Goal: Browse casually: Explore the website without a specific task or goal

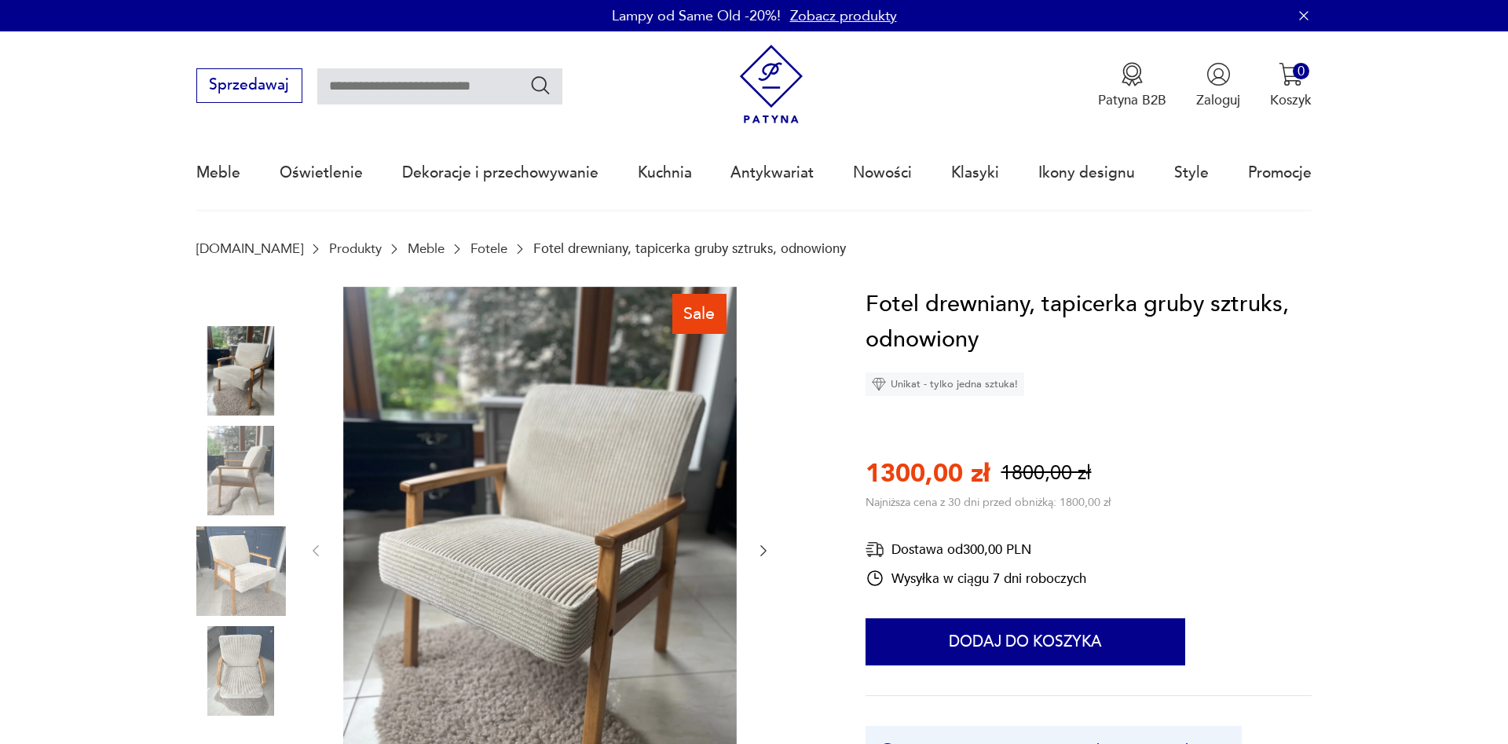
click at [245, 466] on img at bounding box center [241, 471] width 90 height 90
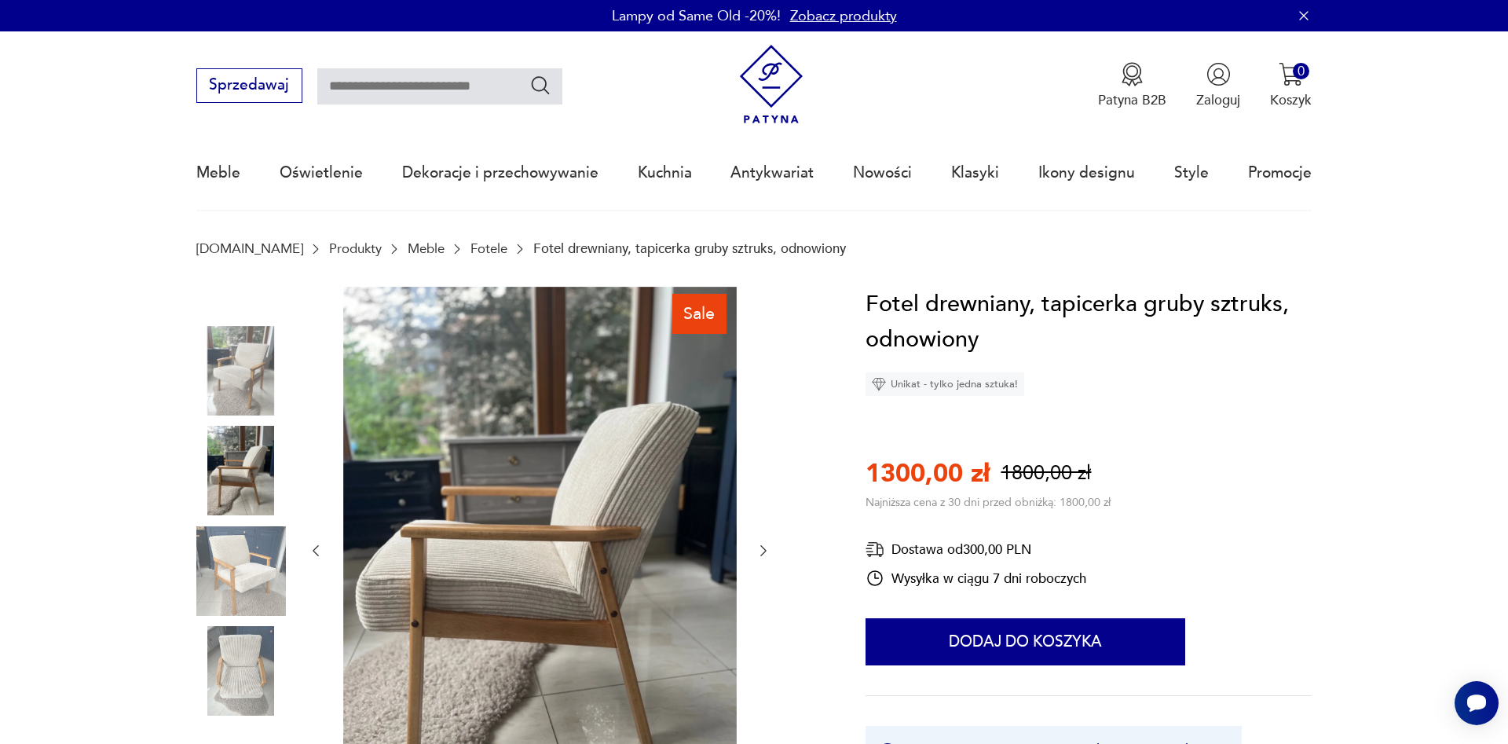
click at [251, 548] on img at bounding box center [241, 571] width 90 height 90
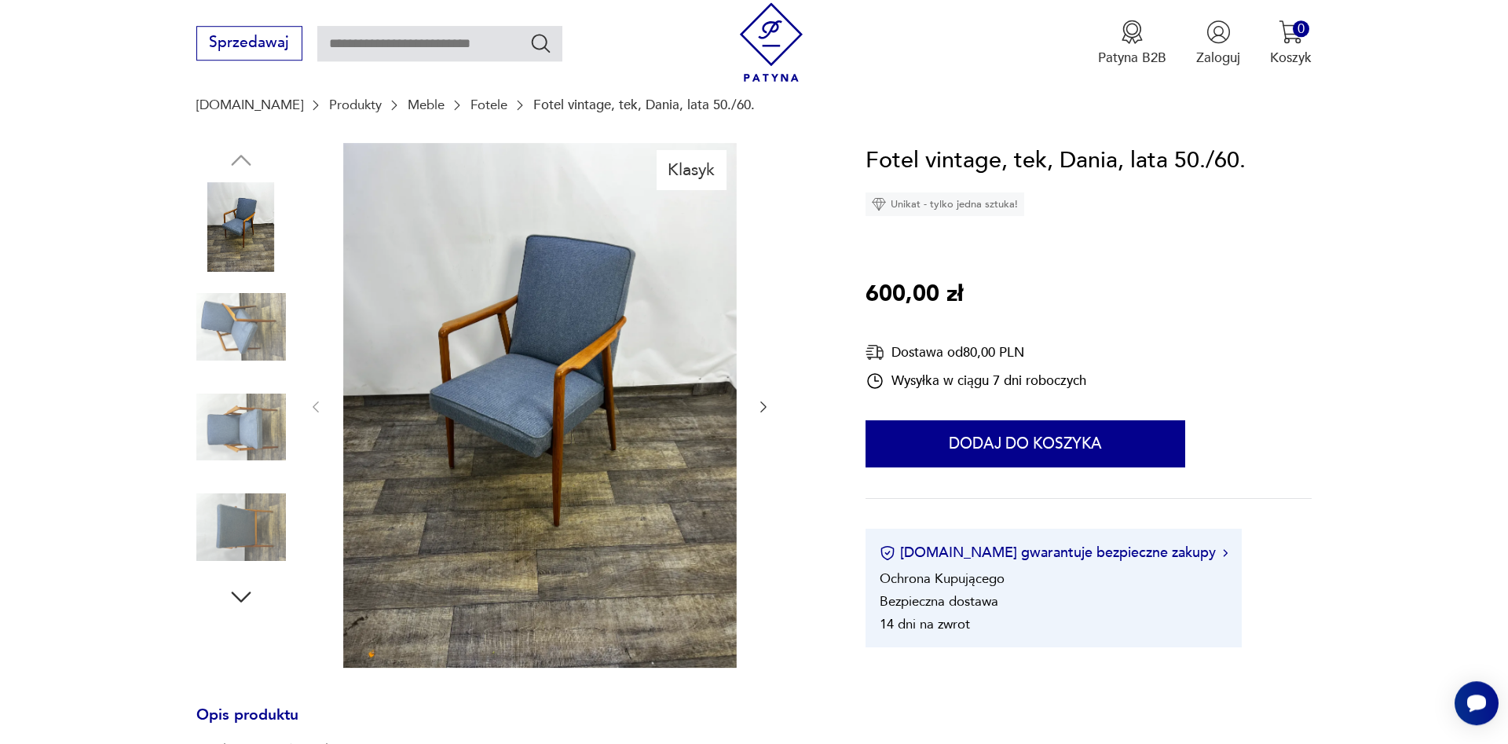
scroll to position [214, 0]
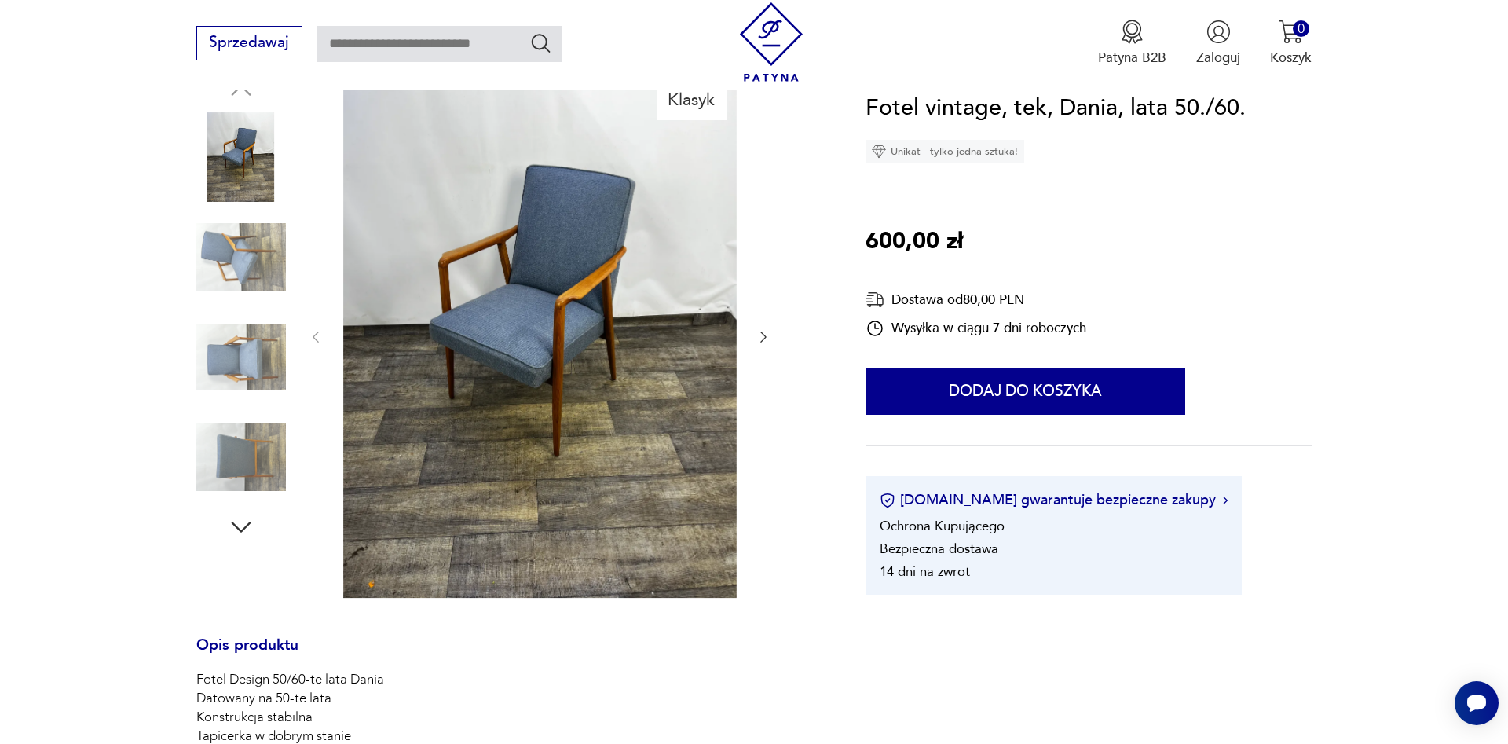
click at [250, 248] on img at bounding box center [241, 257] width 90 height 90
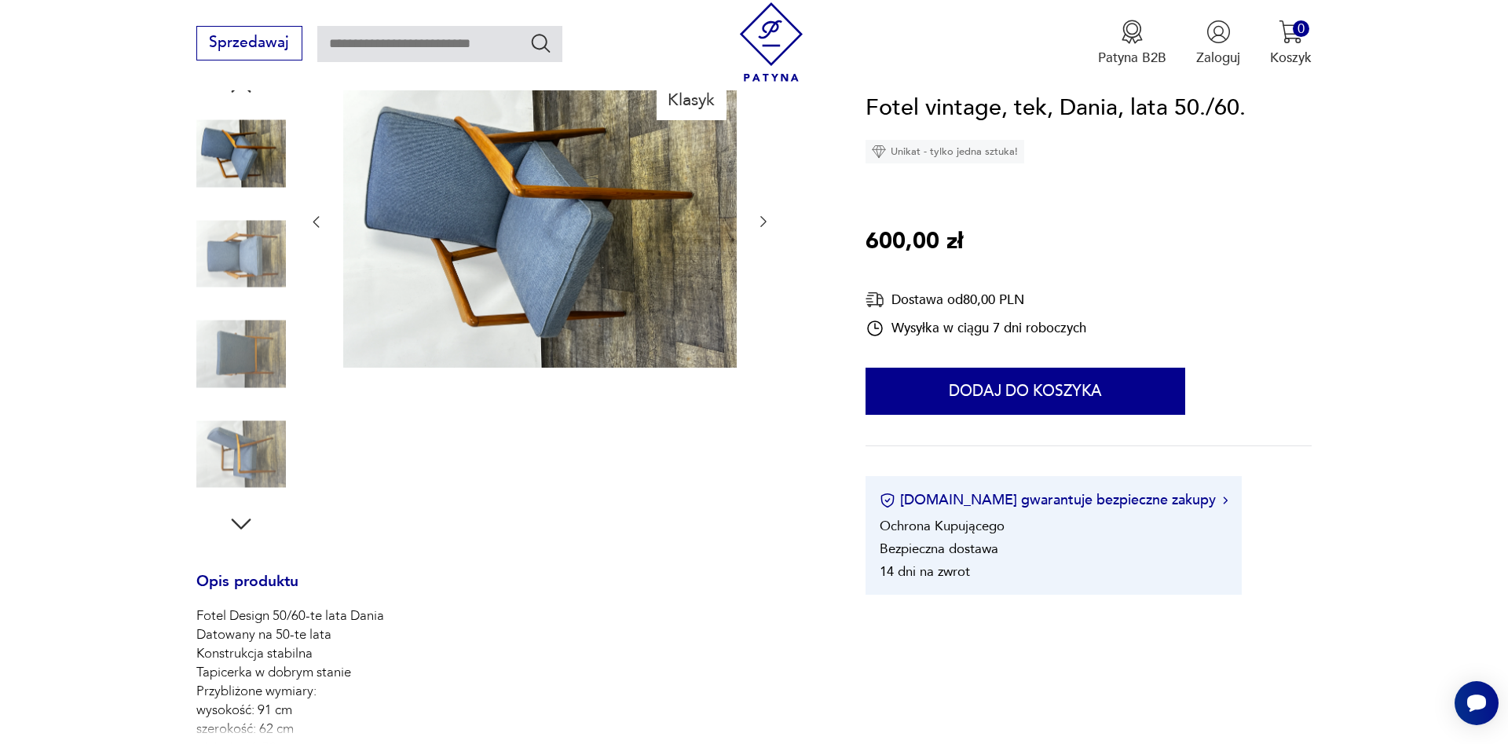
click at [248, 334] on img at bounding box center [241, 355] width 90 height 90
